Goal: Navigation & Orientation: Find specific page/section

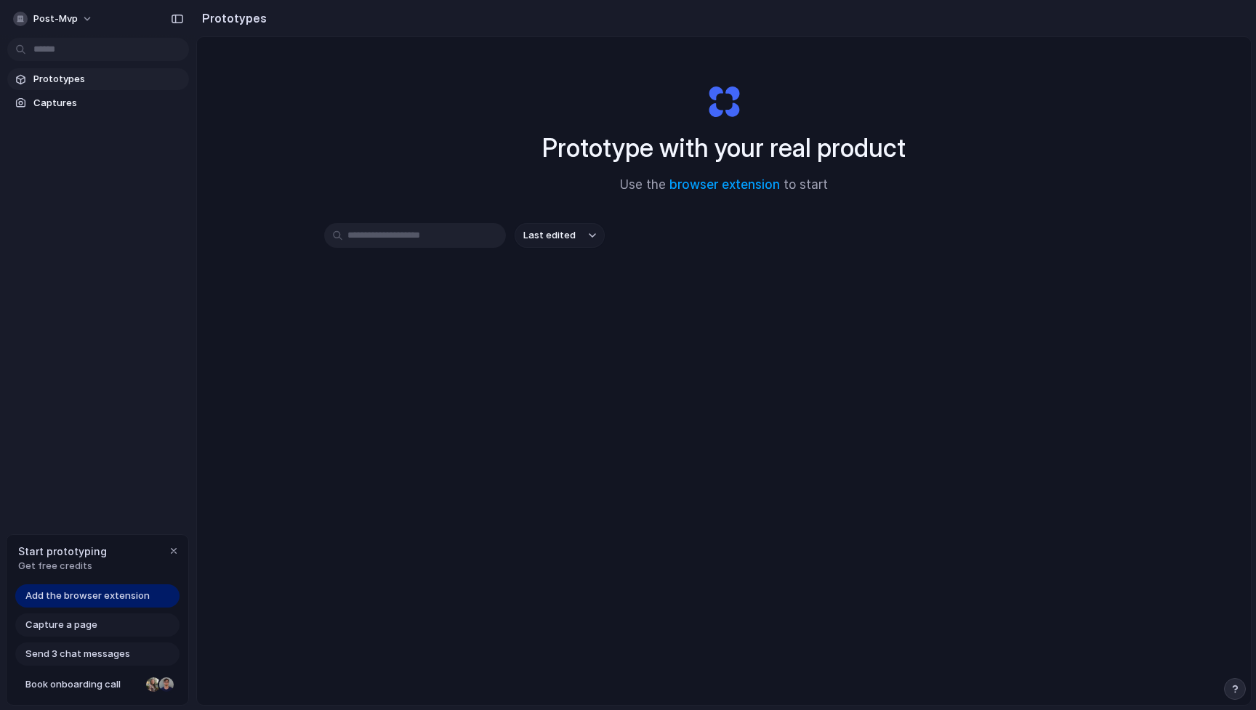
click at [436, 230] on input "text" at bounding box center [415, 235] width 182 height 25
click at [47, 108] on span "Captures" at bounding box center [108, 103] width 150 height 15
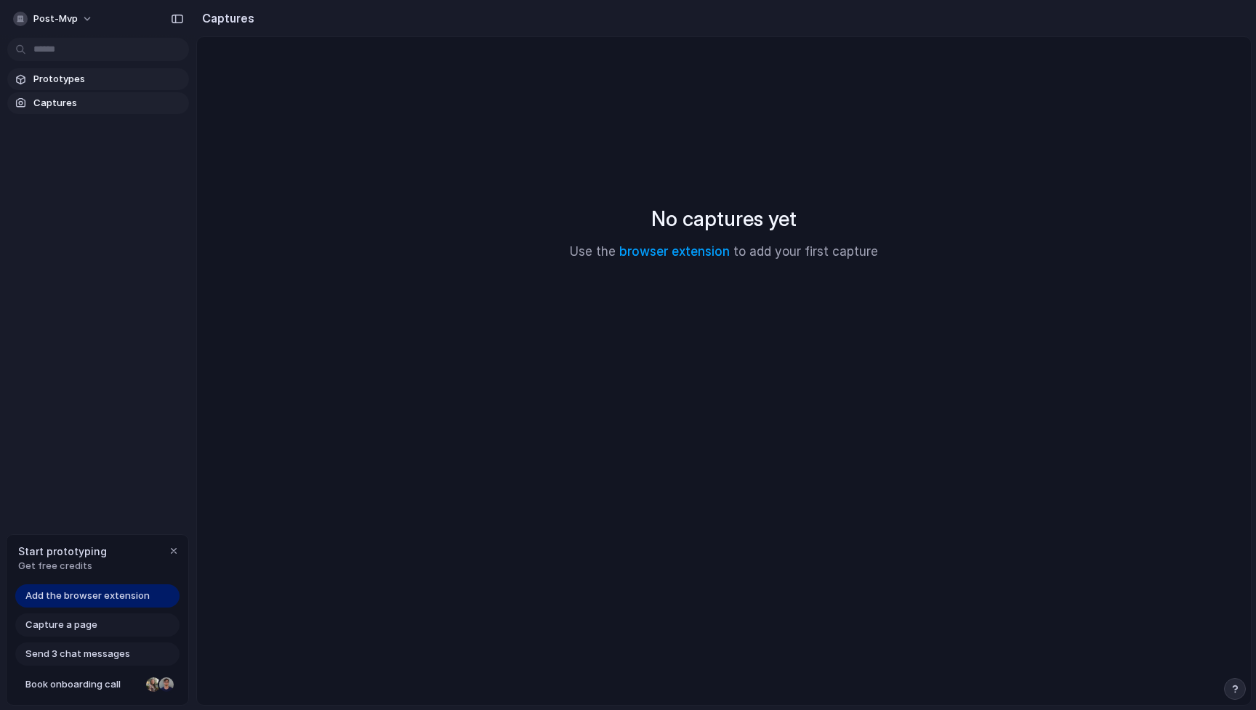
click at [57, 79] on span "Prototypes" at bounding box center [108, 79] width 150 height 15
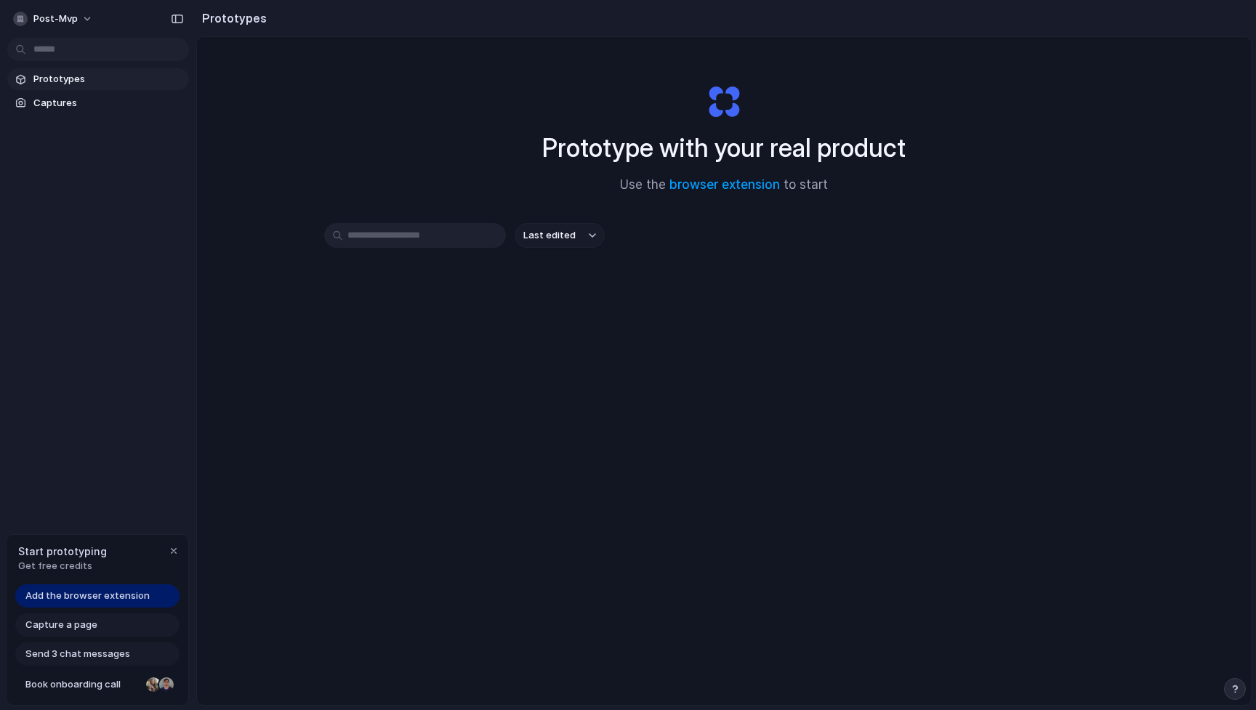
click at [534, 226] on button "Last edited" at bounding box center [560, 235] width 90 height 25
click at [534, 226] on div "Last edited Last created Alphabetical" at bounding box center [628, 355] width 1256 height 710
click at [561, 244] on button "Last edited" at bounding box center [560, 235] width 90 height 25
click at [638, 233] on div "Last edited Last created Alphabetical" at bounding box center [628, 355] width 1256 height 710
click at [752, 180] on link "browser extension" at bounding box center [725, 184] width 111 height 15
